Goal: Information Seeking & Learning: Stay updated

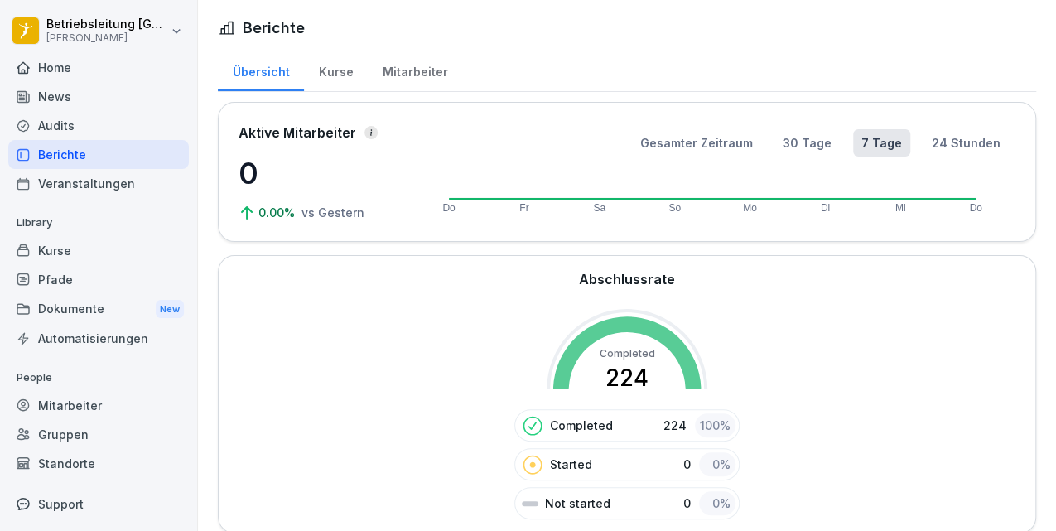
click at [48, 93] on div "News" at bounding box center [98, 96] width 181 height 29
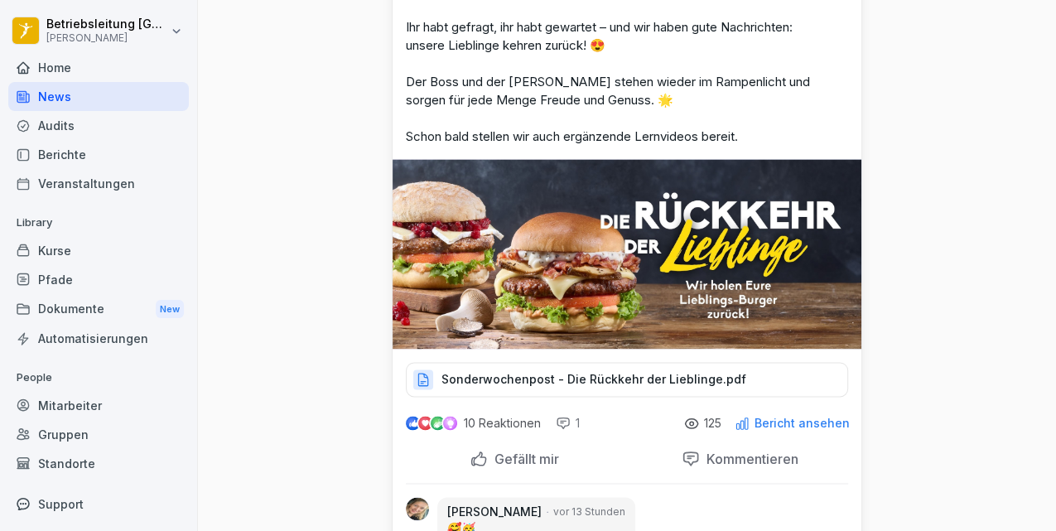
scroll to position [1049, 0]
click at [611, 371] on p "Sonderwochenpost - Die Rückkehr der Lieblinge.pdf" at bounding box center [594, 379] width 305 height 17
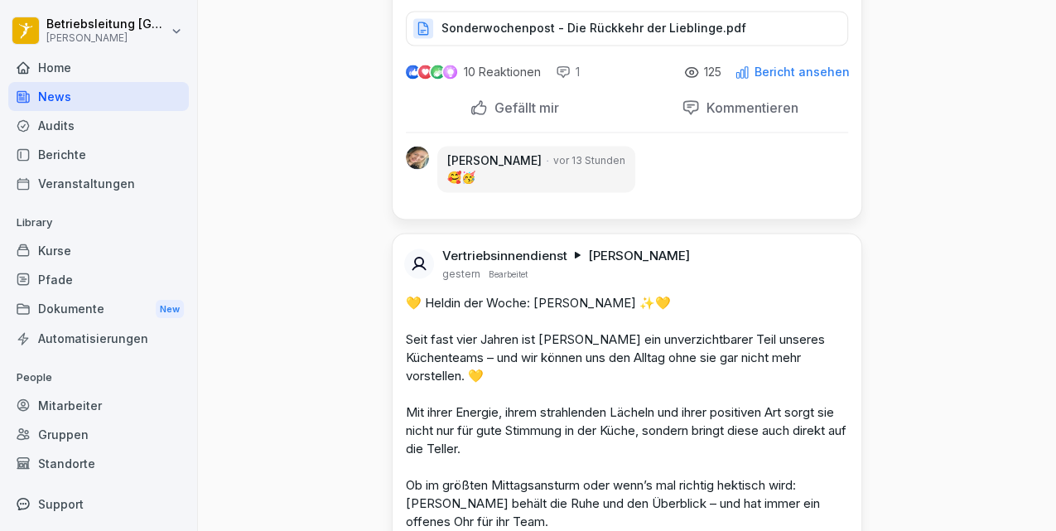
scroll to position [1380, 0]
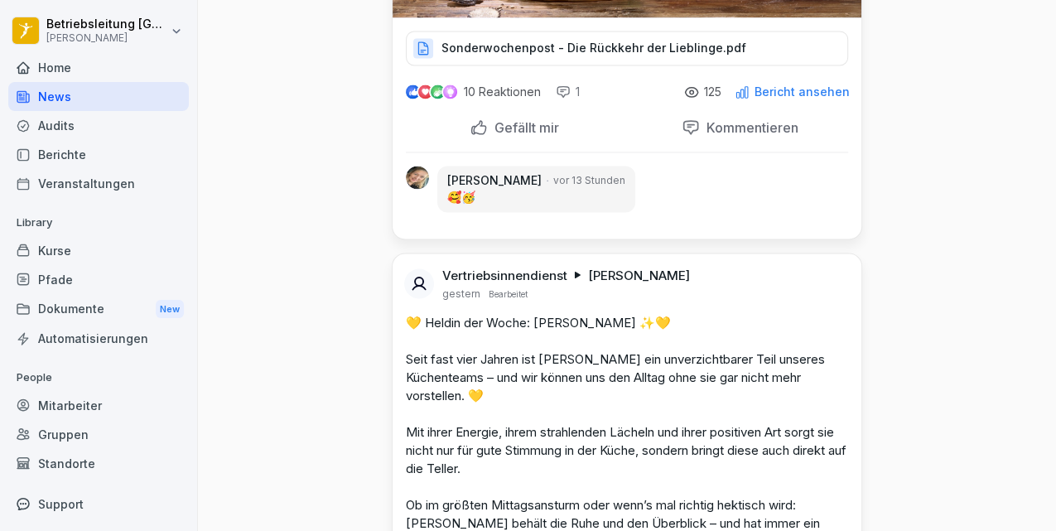
click at [519, 119] on p "Gefällt mir" at bounding box center [523, 127] width 71 height 17
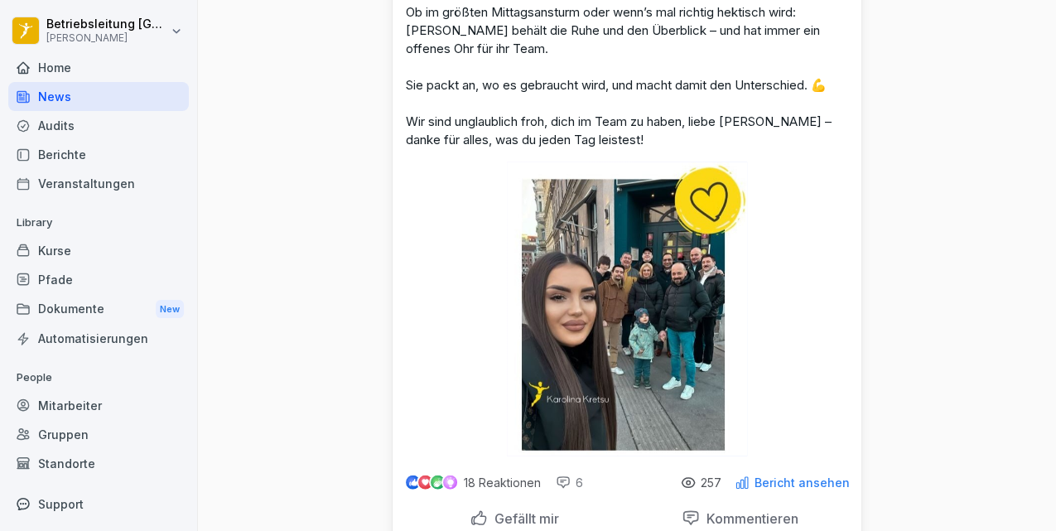
scroll to position [1933, 0]
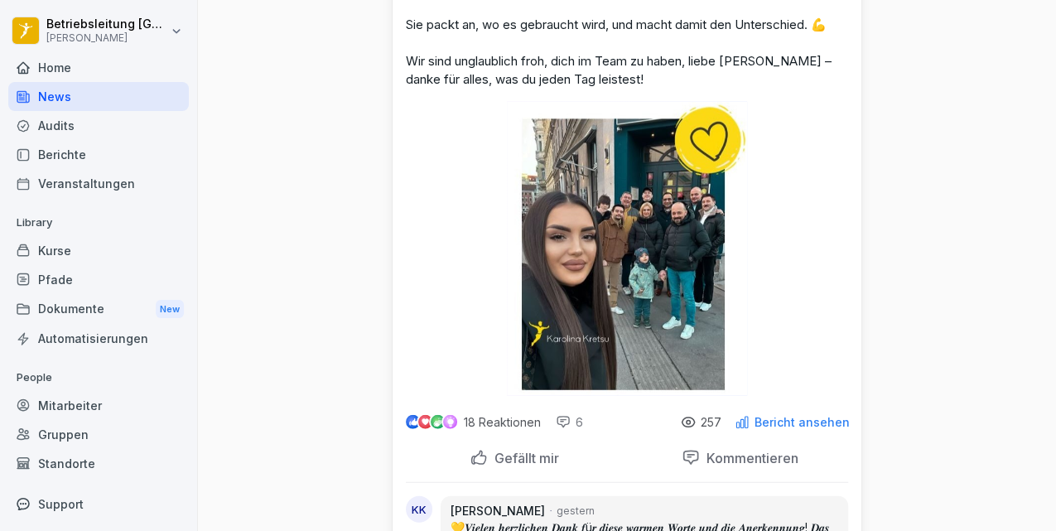
click at [588, 239] on img at bounding box center [627, 249] width 241 height 294
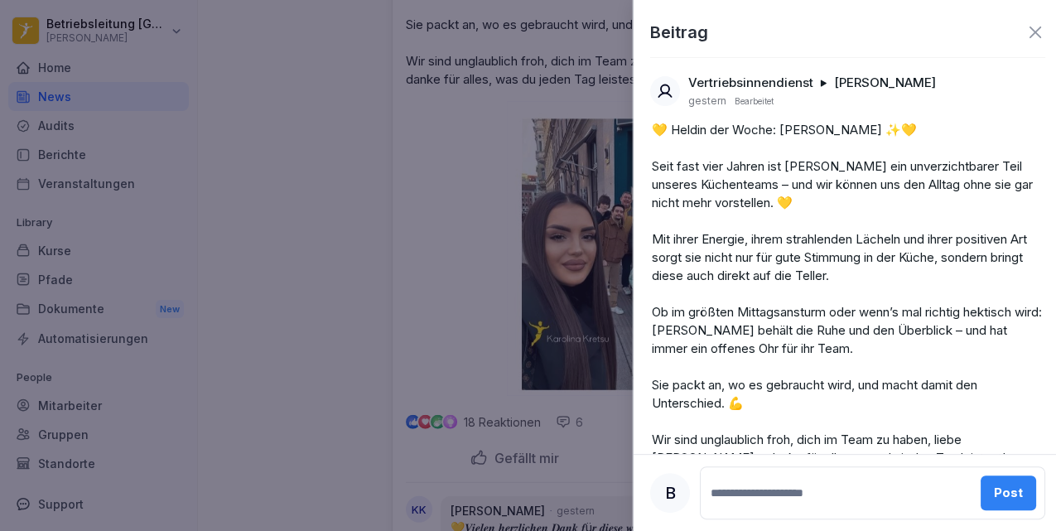
click at [464, 228] on div at bounding box center [528, 265] width 1056 height 531
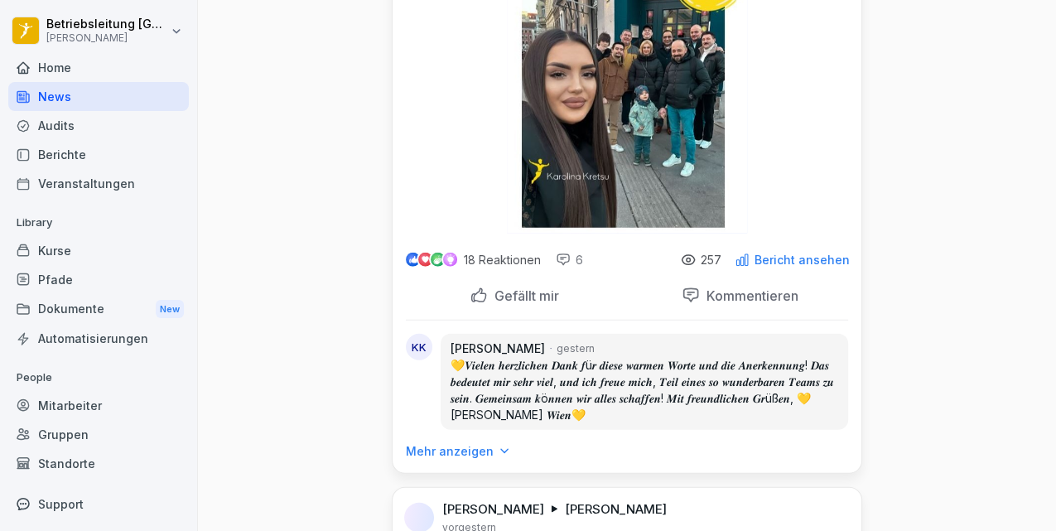
scroll to position [2098, 0]
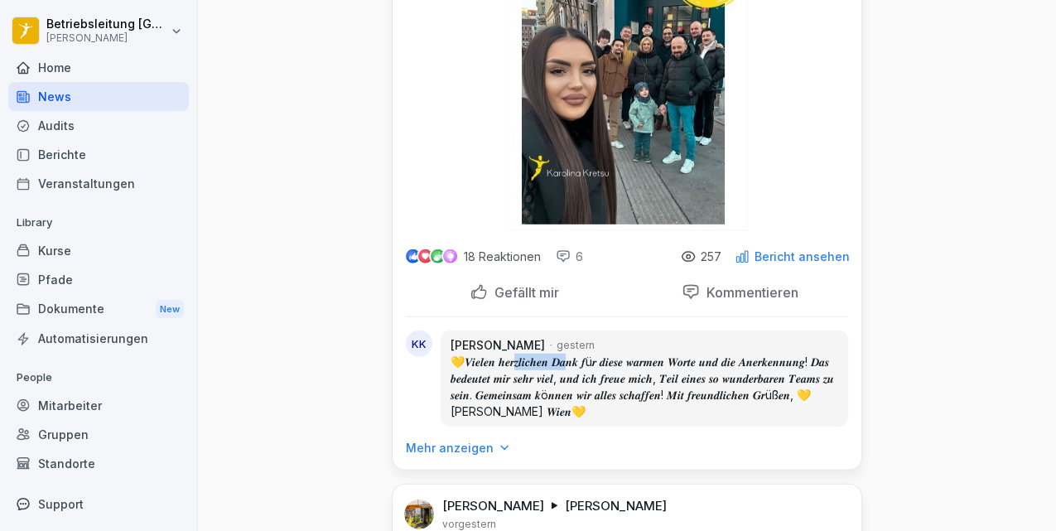
drag, startPoint x: 524, startPoint y: 338, endPoint x: 579, endPoint y: 339, distance: 55.5
click at [579, 354] on p "💛𝑽𝒊𝒆𝒍𝒆𝒏 𝒉𝒆𝒓𝒛𝒍𝒊𝒄𝒉𝒆𝒏 𝑫𝒂𝒏𝒌 𝒇ü𝒓 𝒅𝒊𝒆𝒔𝒆 𝒘𝒂𝒓𝒎𝒆𝒏 𝑾𝒐𝒓𝒕𝒆 𝒖𝒏𝒅 𝒅𝒊𝒆 𝑨𝒏𝒆𝒓𝒌𝒆𝒏𝒏𝒖𝒏𝒈! 𝑫𝒂𝒔 𝒃𝒆𝒅𝒆𝒖𝒕𝒆…" at bounding box center [645, 387] width 388 height 66
drag, startPoint x: 577, startPoint y: 352, endPoint x: 746, endPoint y: 359, distance: 169.1
click at [746, 359] on p "💛𝑽𝒊𝒆𝒍𝒆𝒏 𝒉𝒆𝒓𝒛𝒍𝒊𝒄𝒉𝒆𝒏 𝑫𝒂𝒏𝒌 𝒇ü𝒓 𝒅𝒊𝒆𝒔𝒆 𝒘𝒂𝒓𝒎𝒆𝒏 𝑾𝒐𝒓𝒕𝒆 𝒖𝒏𝒅 𝒅𝒊𝒆 𝑨𝒏𝒆𝒓𝒌𝒆𝒏𝒏𝒖𝒏𝒈! 𝑫𝒂𝒔 𝒃𝒆𝒅𝒆𝒖𝒕𝒆…" at bounding box center [645, 387] width 388 height 66
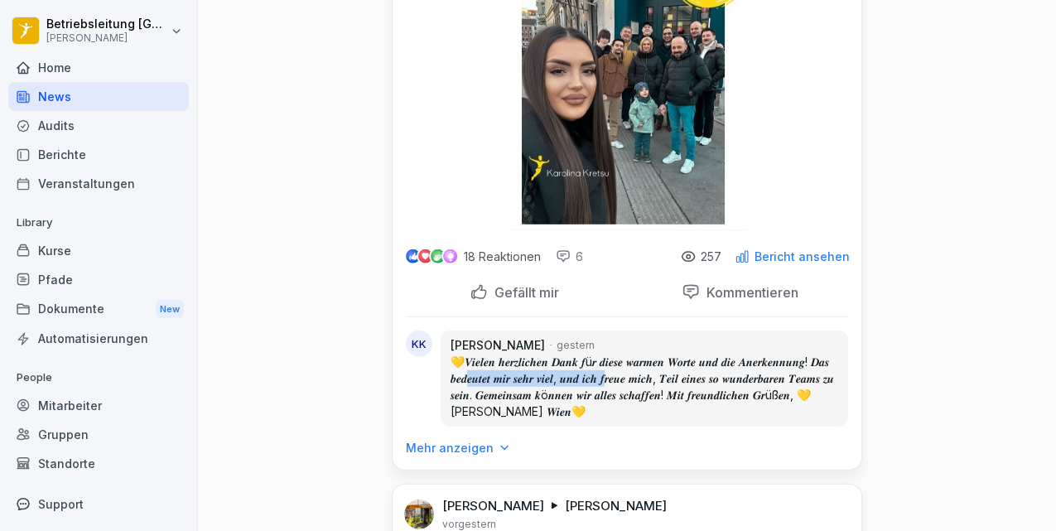
click at [746, 359] on p "💛𝑽𝒊𝒆𝒍𝒆𝒏 𝒉𝒆𝒓𝒛𝒍𝒊𝒄𝒉𝒆𝒏 𝑫𝒂𝒏𝒌 𝒇ü𝒓 𝒅𝒊𝒆𝒔𝒆 𝒘𝒂𝒓𝒎𝒆𝒏 𝑾𝒐𝒓𝒕𝒆 𝒖𝒏𝒅 𝒅𝒊𝒆 𝑨𝒏𝒆𝒓𝒌𝒆𝒏𝒏𝒖𝒏𝒈! 𝑫𝒂𝒔 𝒃𝒆𝒅𝒆𝒖𝒕𝒆…" at bounding box center [645, 387] width 388 height 66
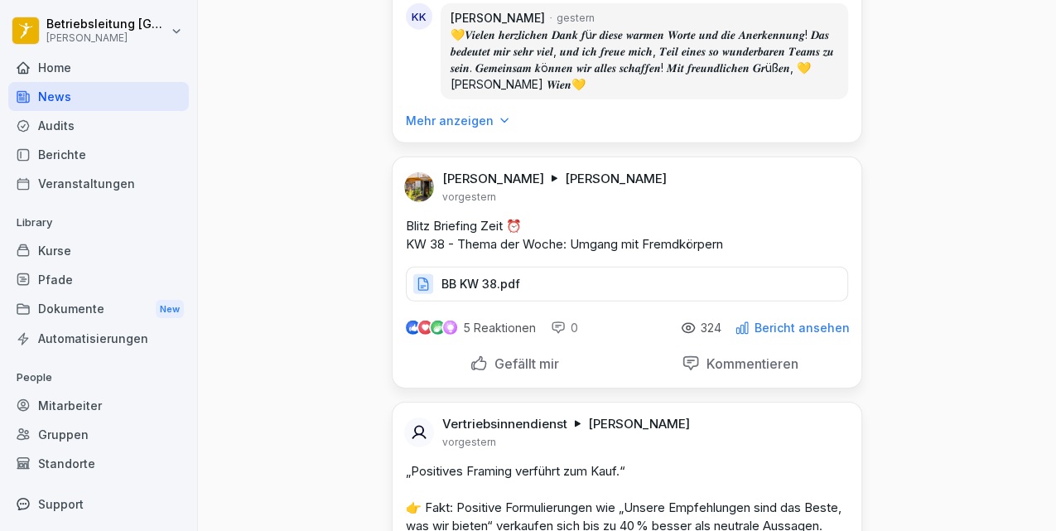
scroll to position [2485, 0]
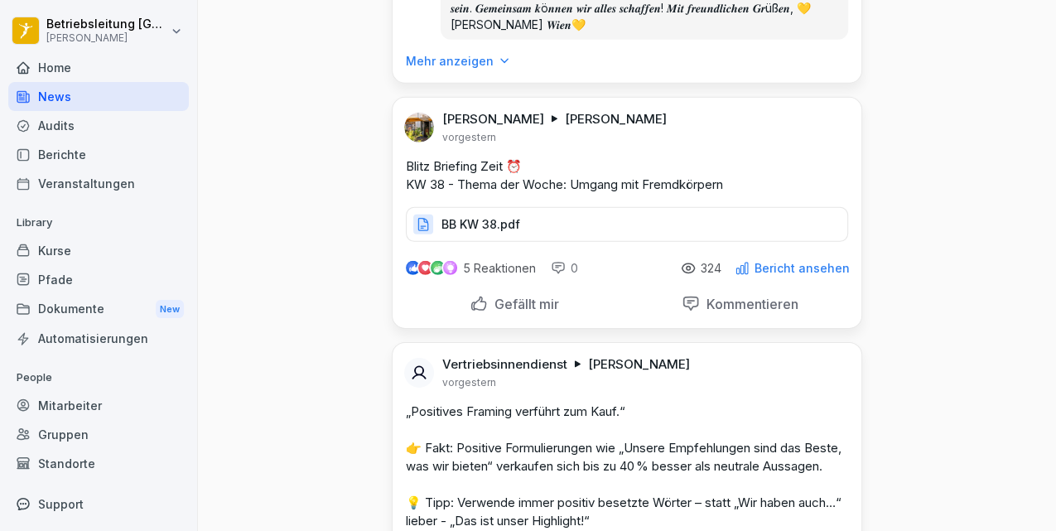
click at [519, 207] on div "BB KW 38.pdf" at bounding box center [627, 224] width 442 height 35
